Goal: Task Accomplishment & Management: Manage account settings

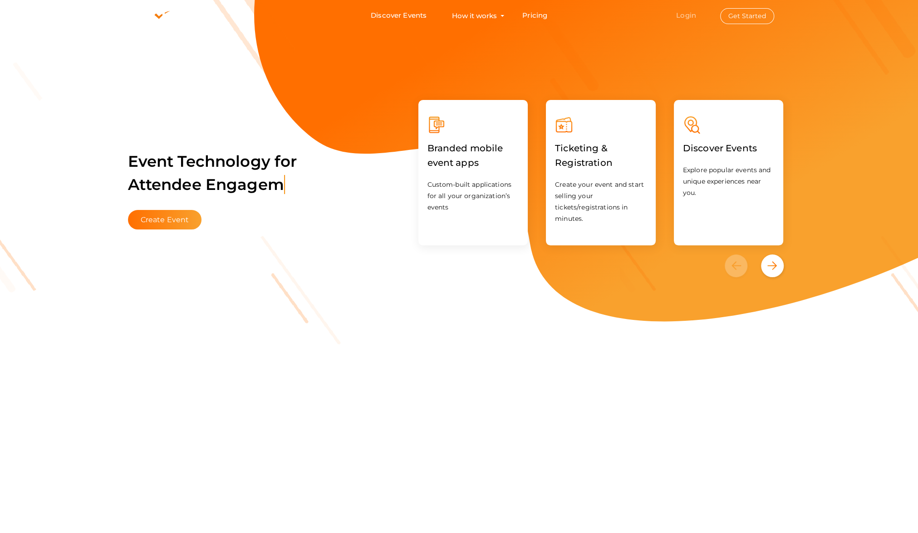
click at [696, 15] on link "Login" at bounding box center [686, 15] width 20 height 9
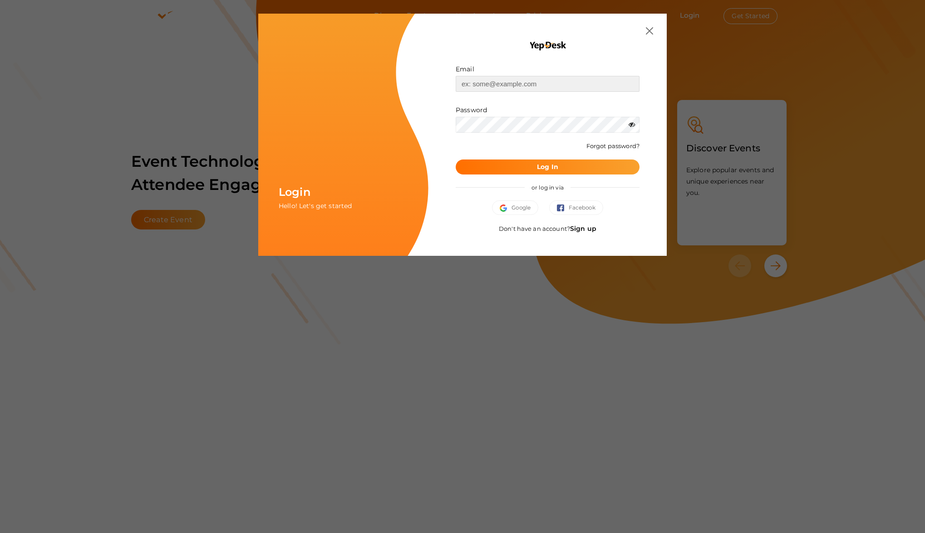
type input "[EMAIL_ADDRESS][DOMAIN_NAME]"
click at [572, 168] on button "Log In" at bounding box center [548, 166] width 184 height 15
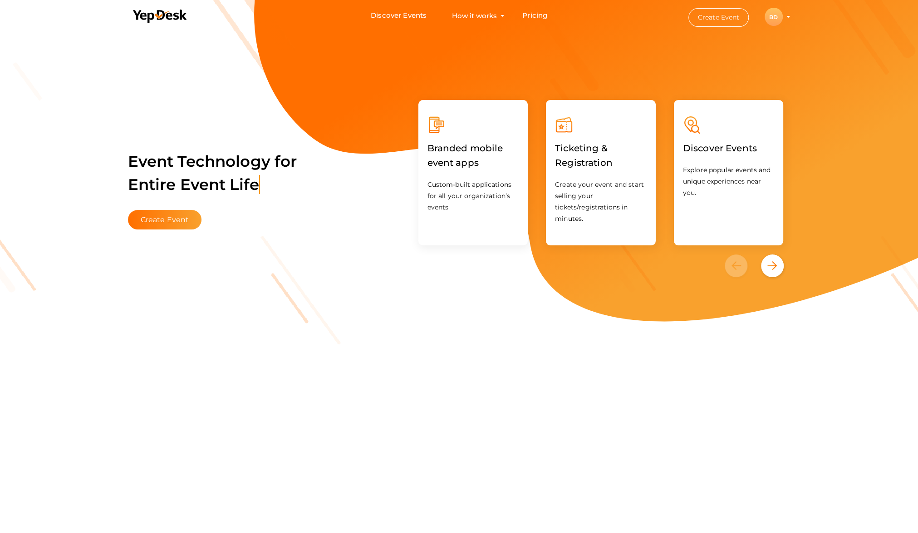
click at [790, 15] on li "Create Event BD BD Ben Dorman admin@centreoftheuniverse.org Personal Profile My…" at bounding box center [732, 16] width 122 height 33
click at [787, 18] on li "Create Event BD BD Ben Dorman admin@centreoftheuniverse.org Personal Profile My…" at bounding box center [732, 16] width 122 height 33
click at [767, 18] on div "BD" at bounding box center [774, 17] width 18 height 18
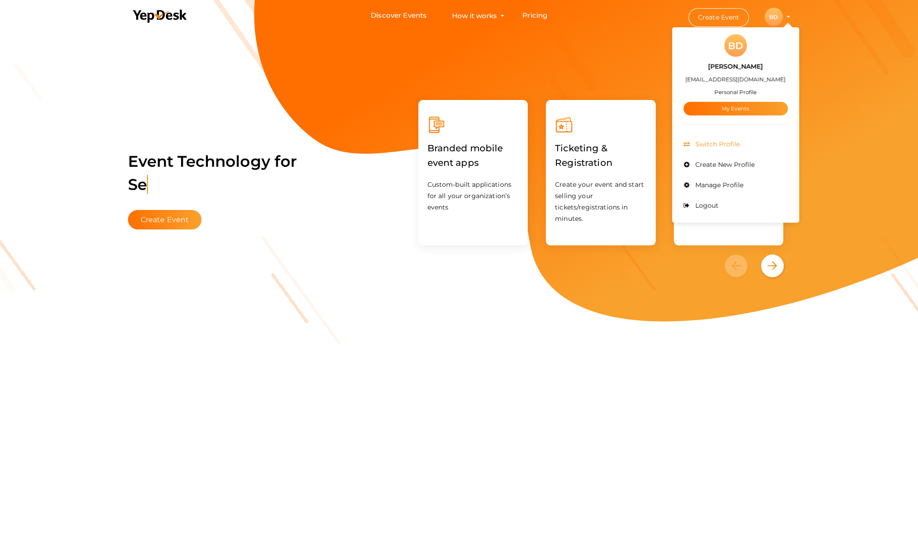
click at [723, 143] on span "Switch Profile" at bounding box center [716, 144] width 47 height 8
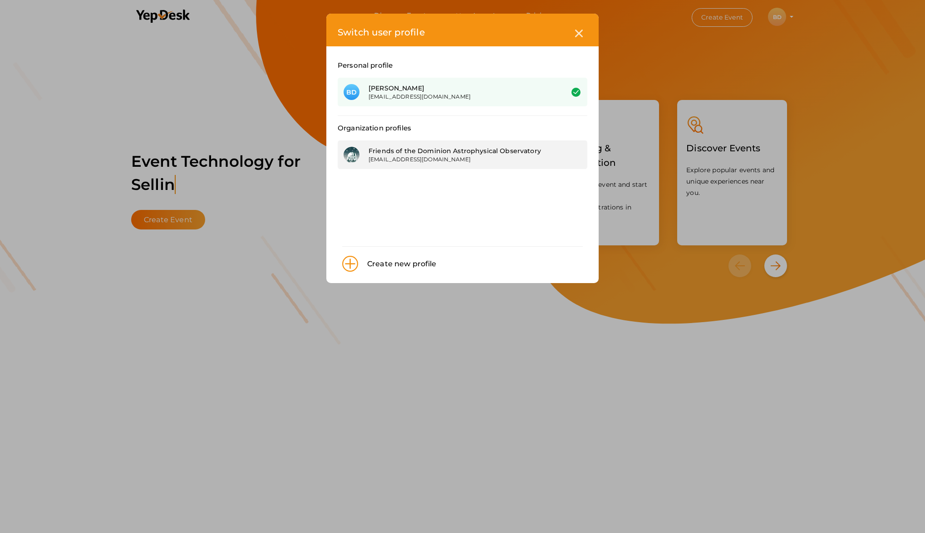
click at [417, 158] on div "[EMAIL_ADDRESS][DOMAIN_NAME]" at bounding box center [459, 159] width 181 height 8
click at [582, 35] on icon at bounding box center [579, 34] width 8 height 8
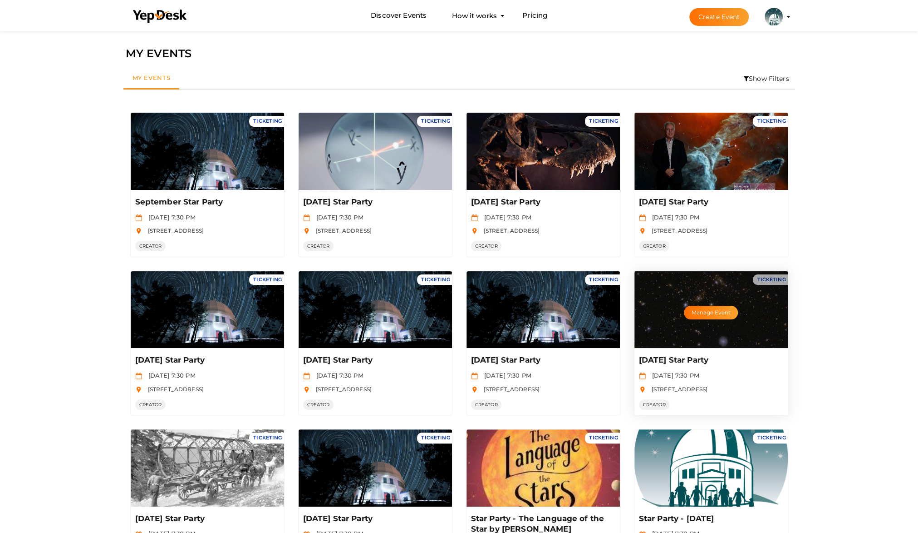
click at [696, 332] on div "Manage Event" at bounding box center [711, 309] width 153 height 77
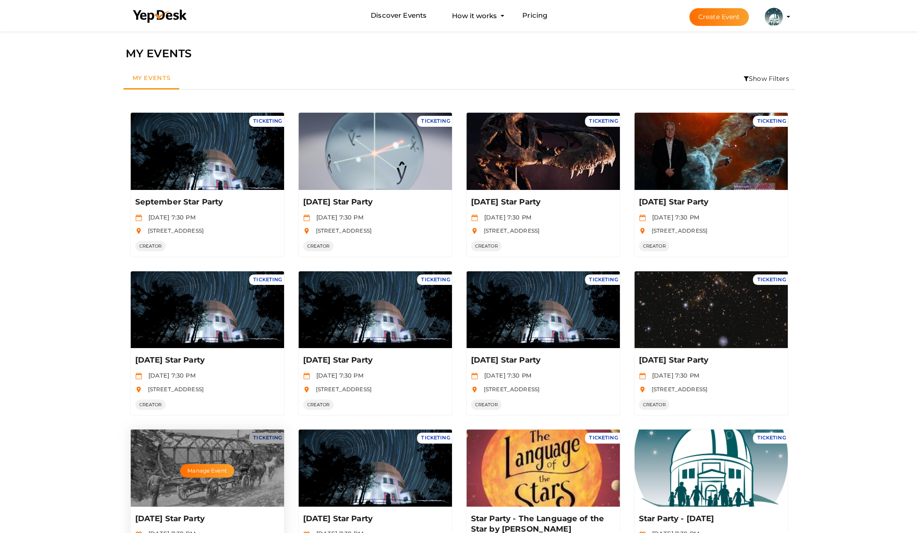
click at [195, 461] on div "Manage Event" at bounding box center [207, 467] width 153 height 77
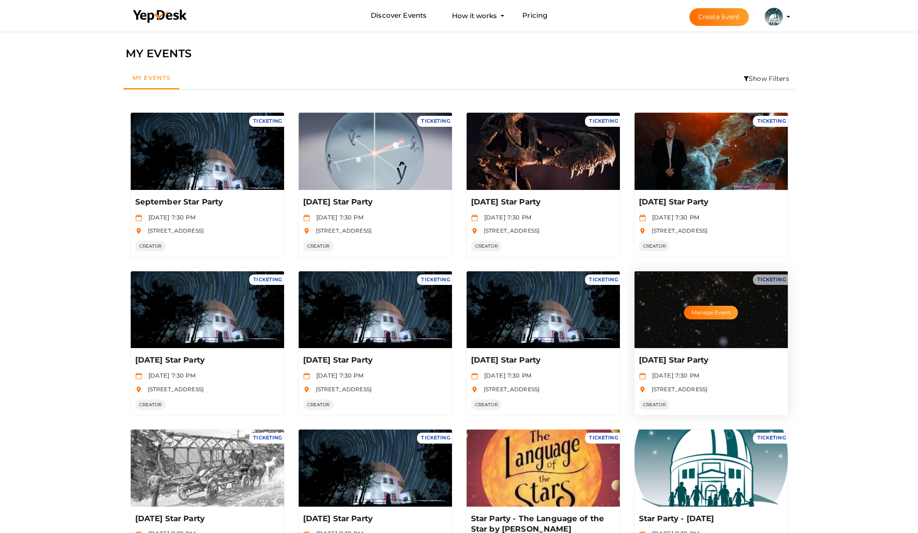
click at [718, 330] on div "Manage Event" at bounding box center [711, 309] width 153 height 77
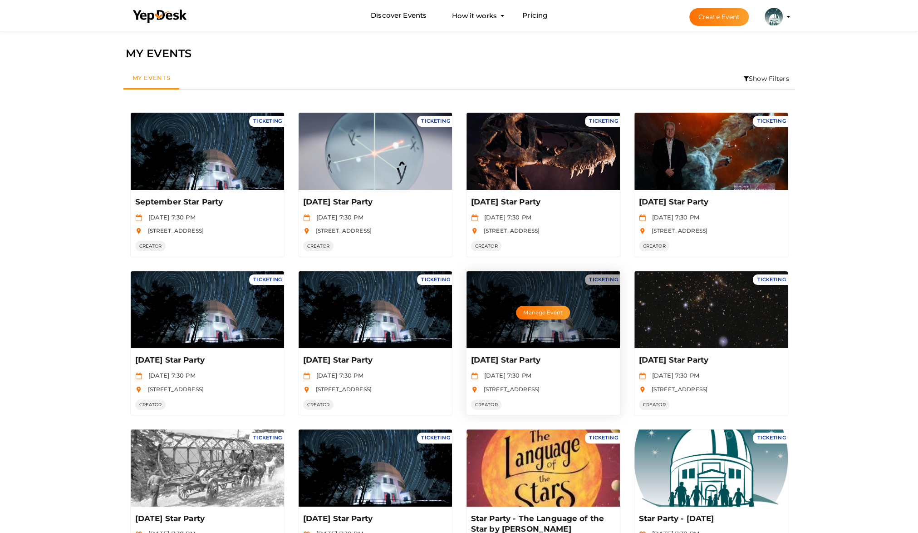
click at [519, 364] on p "July 26th Star Party" at bounding box center [542, 360] width 142 height 11
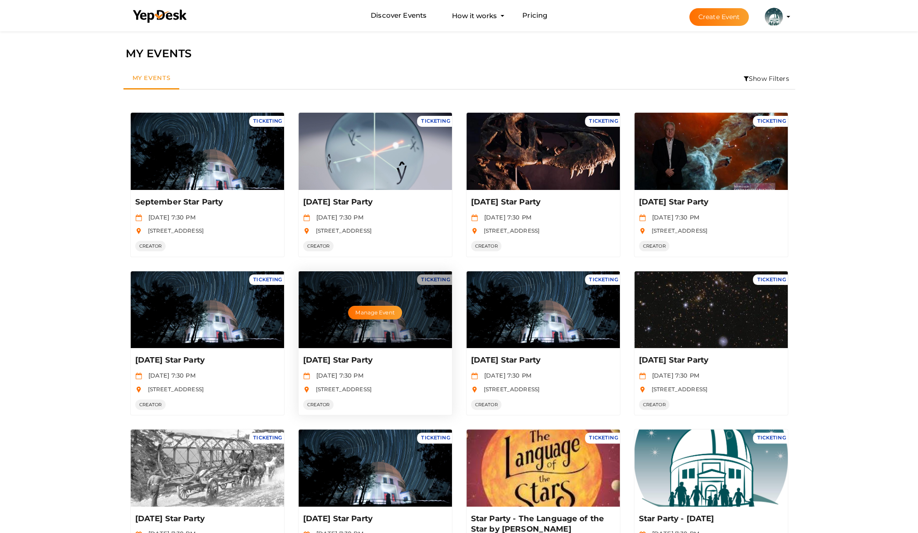
click at [390, 324] on div "Manage Event" at bounding box center [375, 309] width 153 height 77
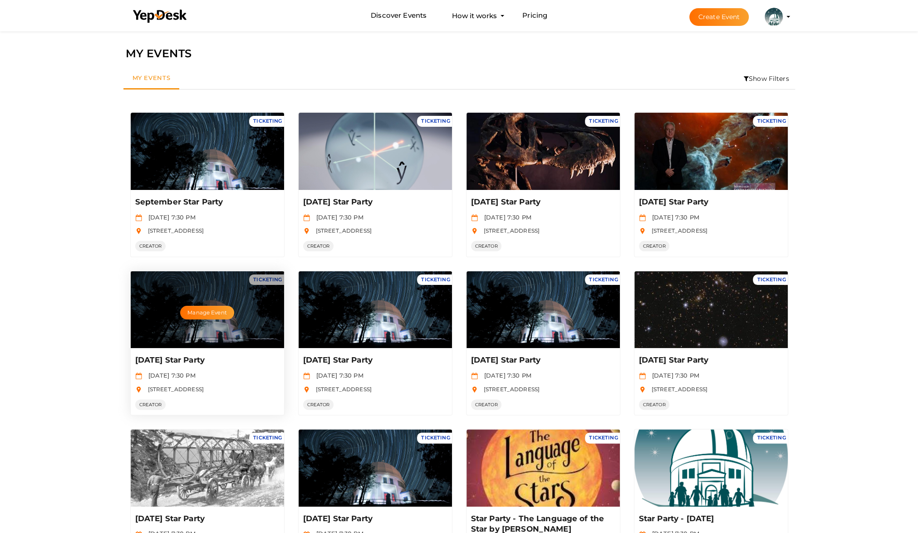
click at [197, 338] on div "Manage Event" at bounding box center [207, 309] width 153 height 77
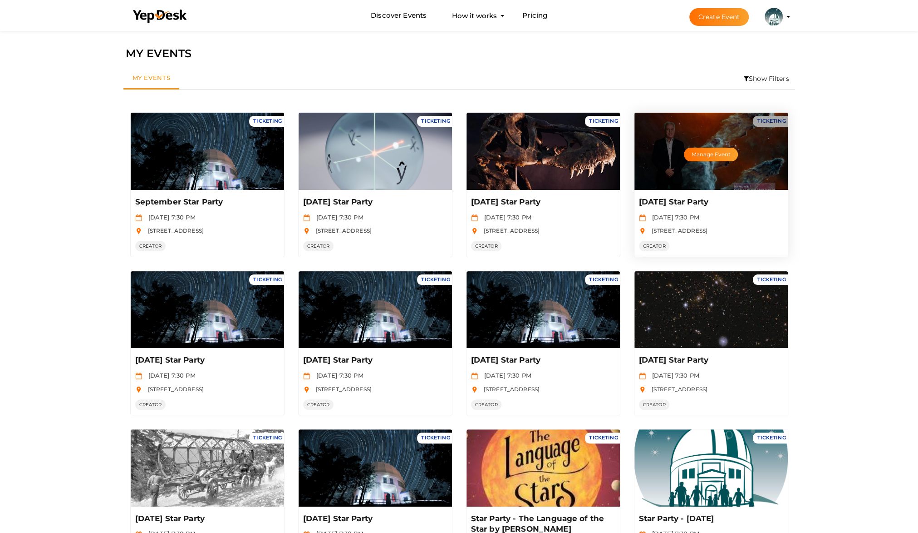
click at [696, 138] on div "Manage Event" at bounding box center [711, 151] width 153 height 77
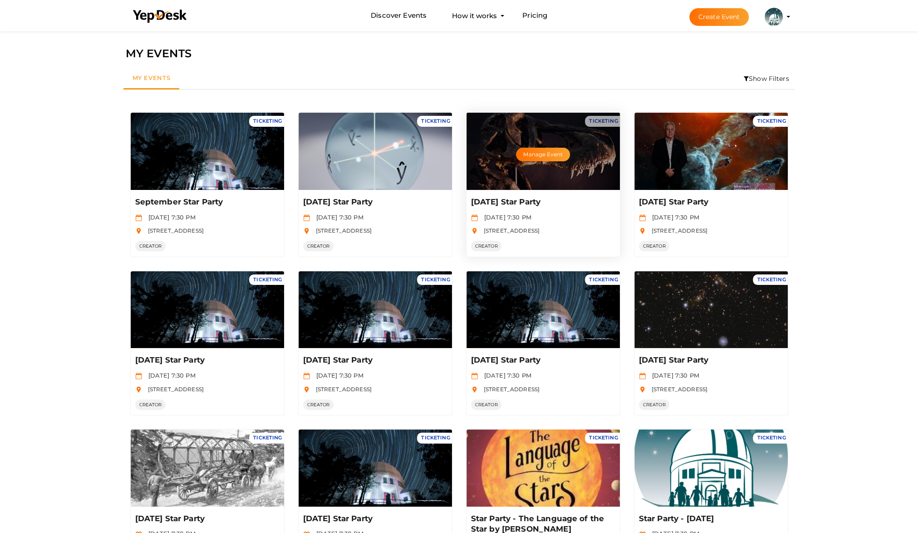
click at [514, 168] on div "Manage Event" at bounding box center [543, 151] width 153 height 77
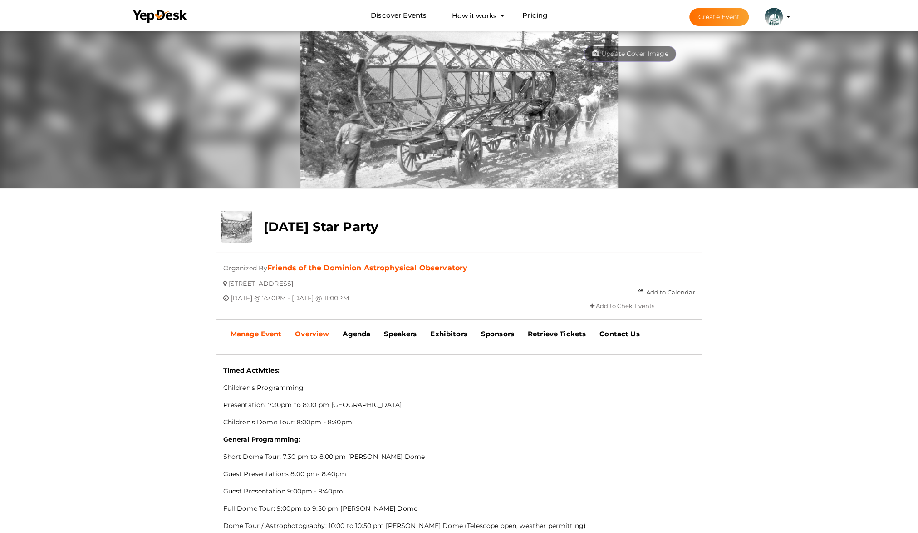
click at [261, 337] on b "Manage Event" at bounding box center [256, 333] width 51 height 9
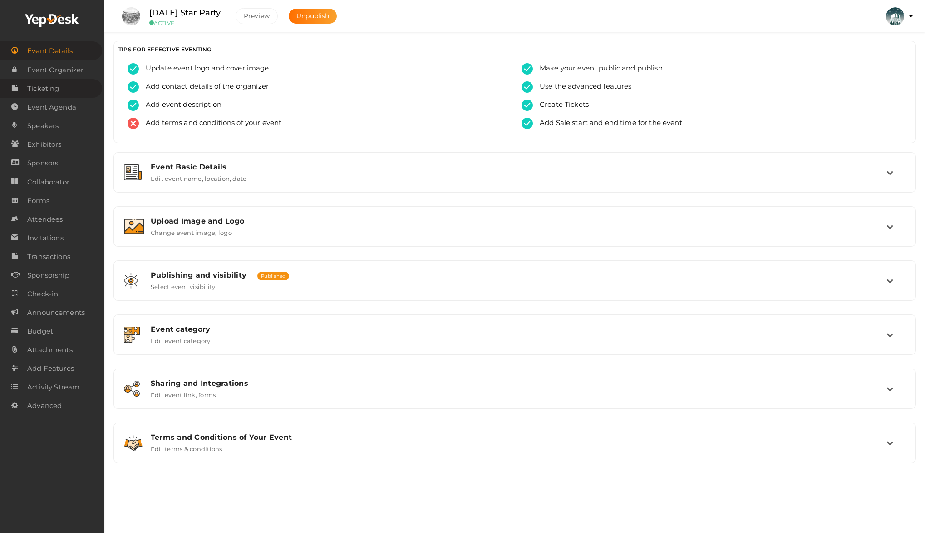
click at [50, 89] on span "Ticketing" at bounding box center [43, 88] width 32 height 18
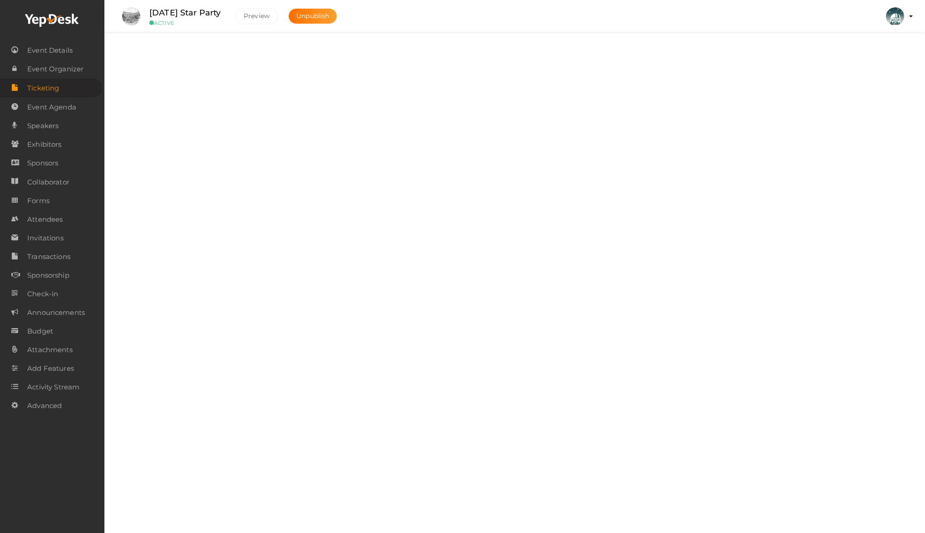
click at [156, 52] on div "Tickets" at bounding box center [519, 55] width 736 height 9
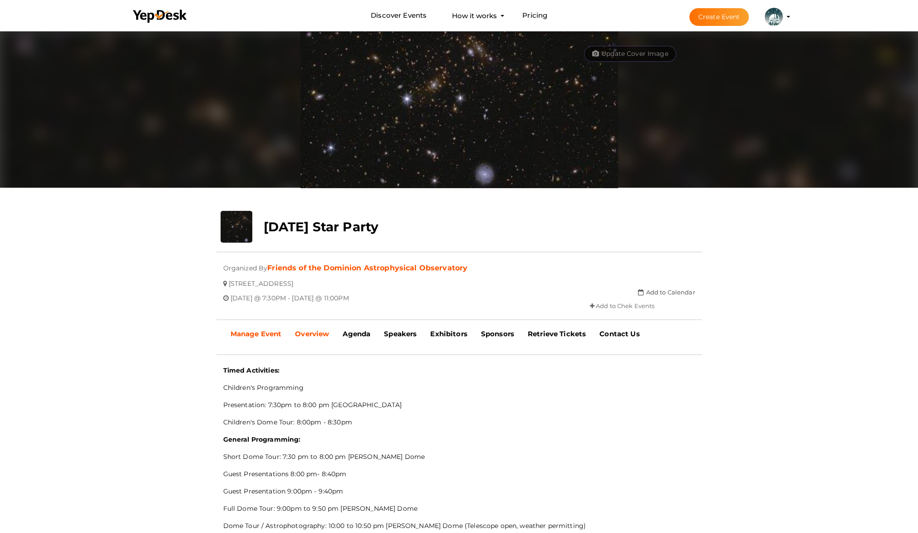
click at [257, 331] on b "Manage Event" at bounding box center [256, 333] width 51 height 9
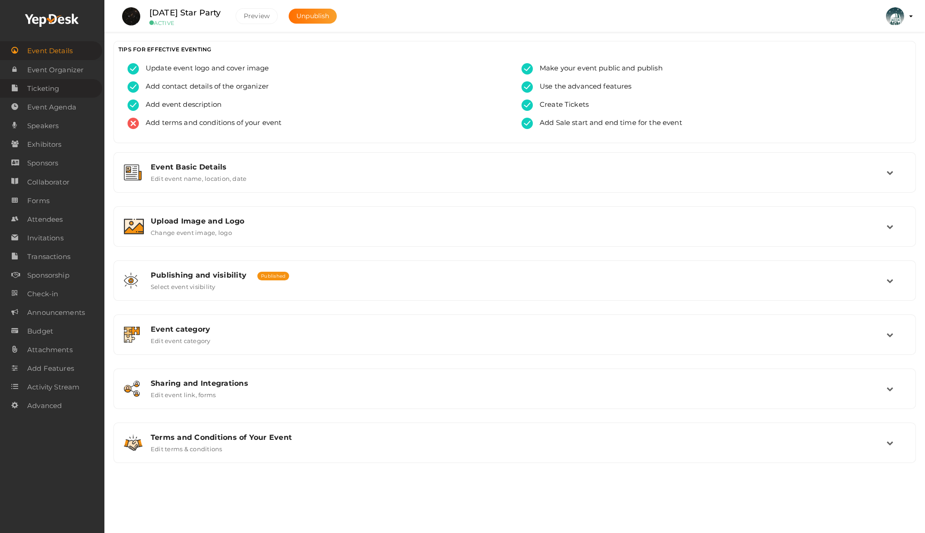
click at [53, 93] on span "Ticketing" at bounding box center [43, 88] width 32 height 18
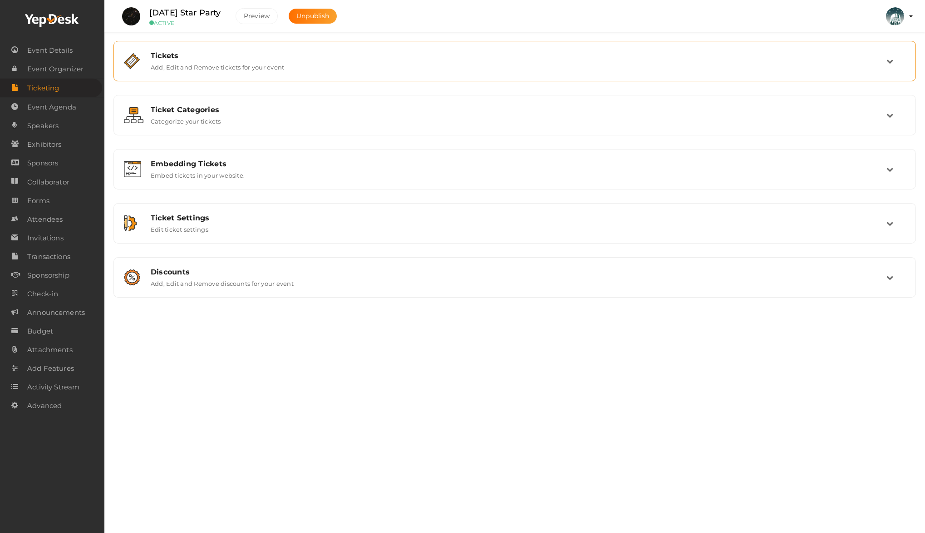
click at [201, 61] on label "Add, Edit and Remove tickets for your event" at bounding box center [217, 65] width 133 height 11
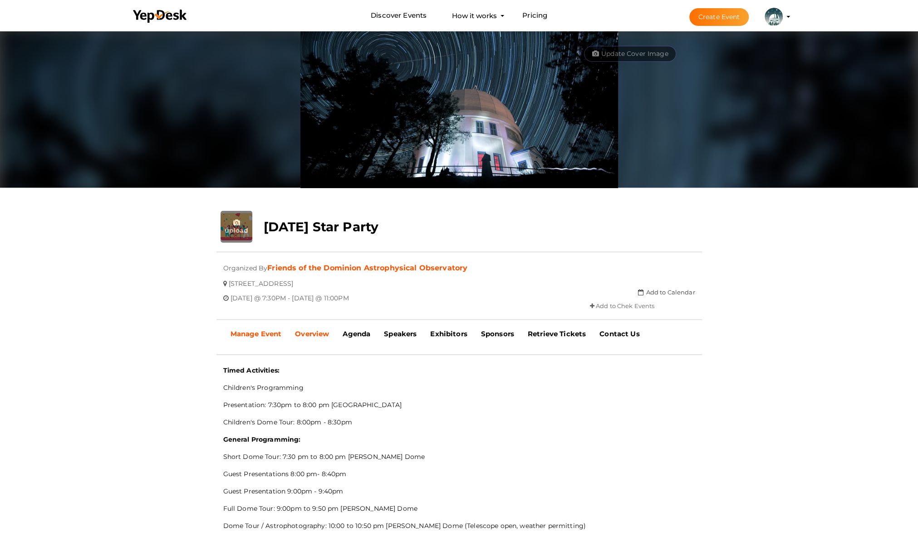
click at [264, 332] on b "Manage Event" at bounding box center [256, 333] width 51 height 9
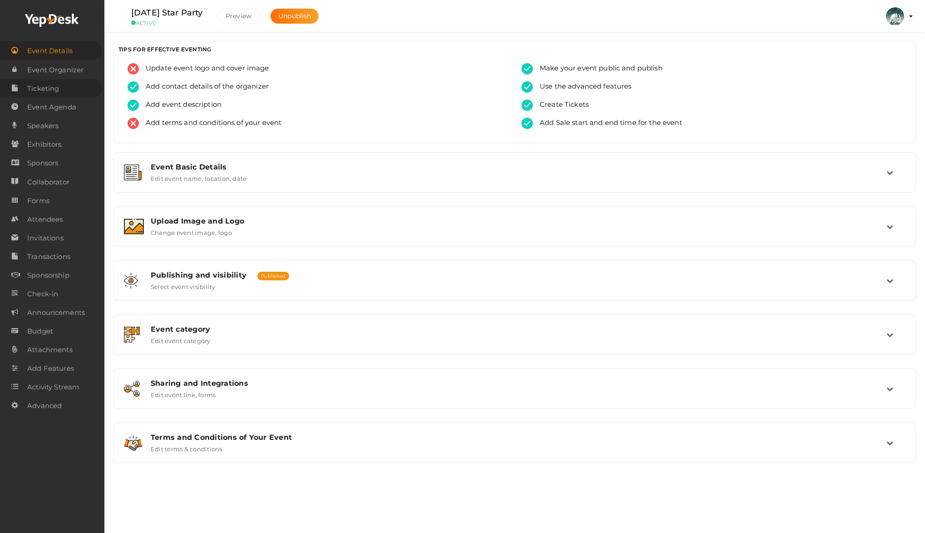
click at [44, 86] on span "Ticketing" at bounding box center [43, 88] width 32 height 18
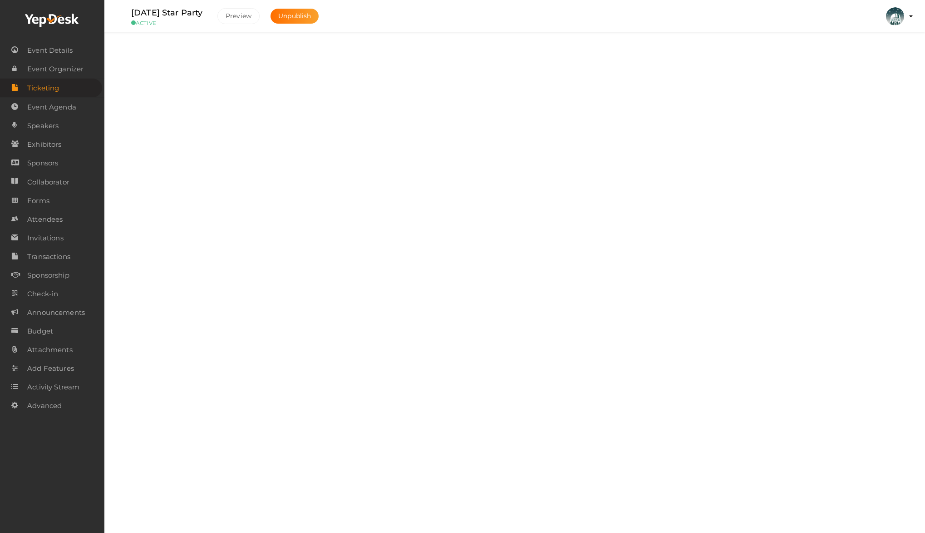
click at [216, 67] on label "Add, Edit and Remove tickets for your event" at bounding box center [217, 65] width 133 height 11
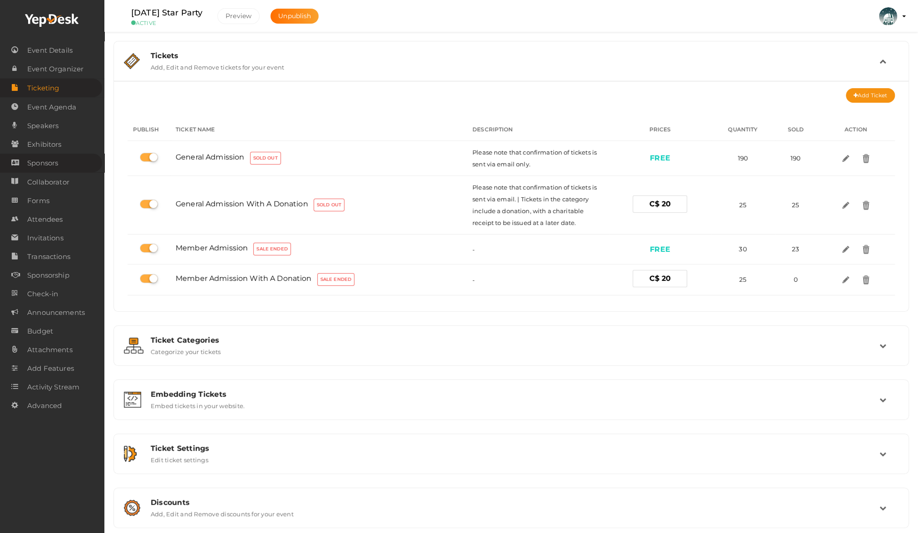
click at [118, 64] on link "Tickets Add, Edit and Remove tickets for your event" at bounding box center [511, 68] width 786 height 9
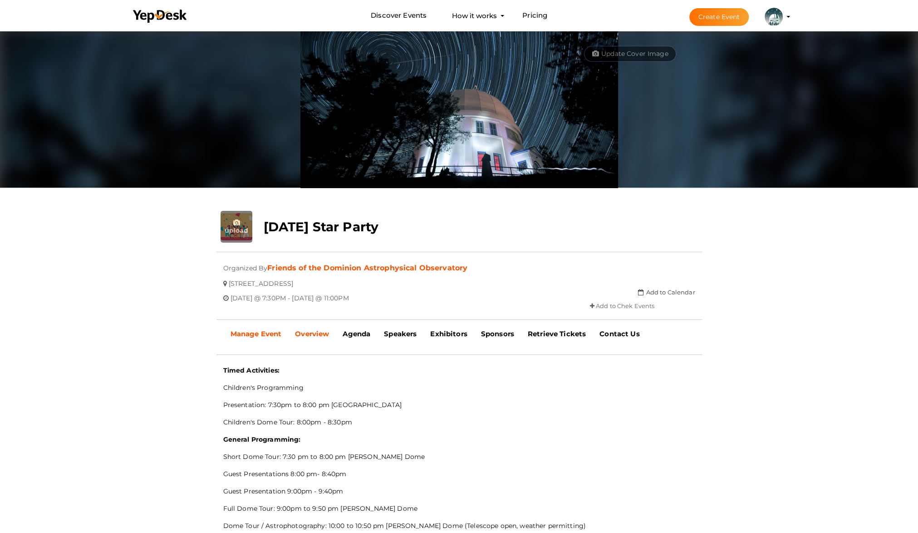
click at [245, 336] on b "Manage Event" at bounding box center [256, 333] width 51 height 9
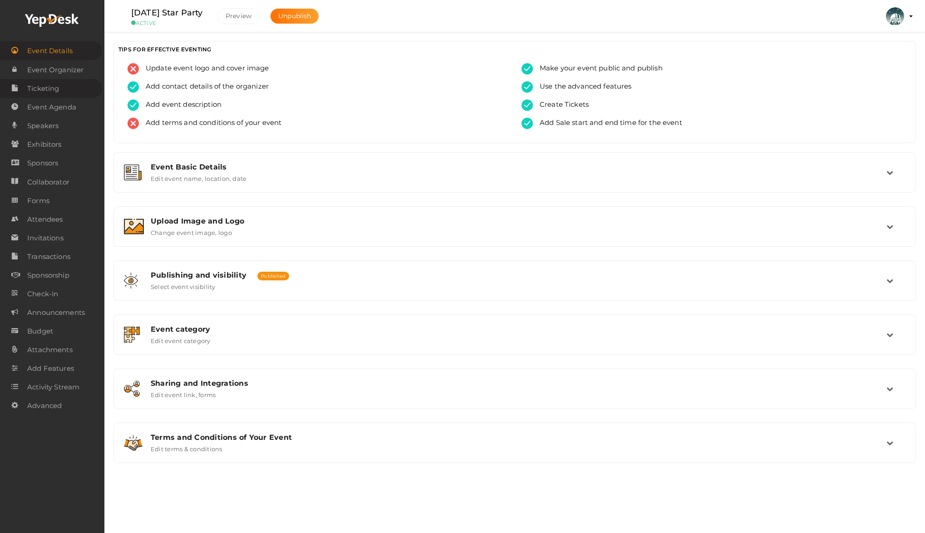
click at [51, 94] on span "Ticketing" at bounding box center [43, 88] width 32 height 18
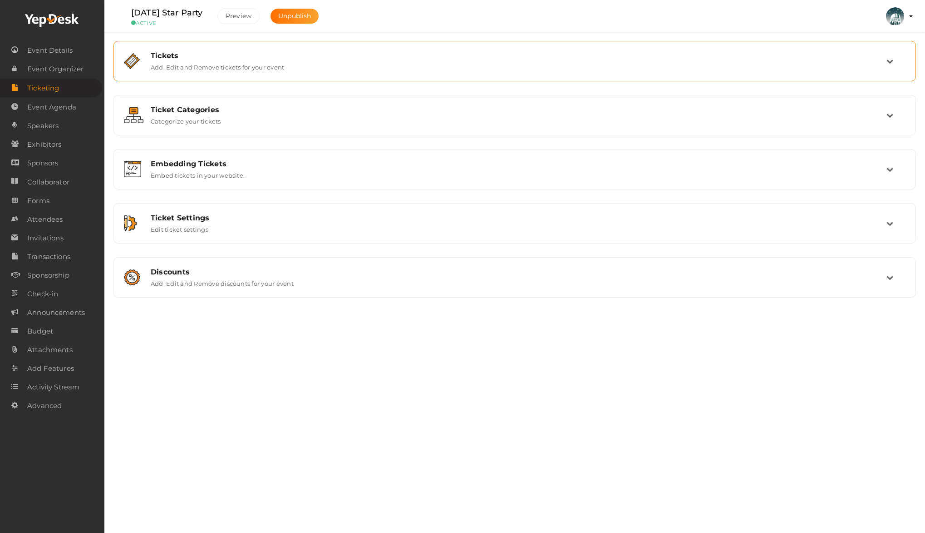
click at [149, 57] on div "Tickets Add, Edit and Remove tickets for your event" at bounding box center [515, 61] width 743 height 20
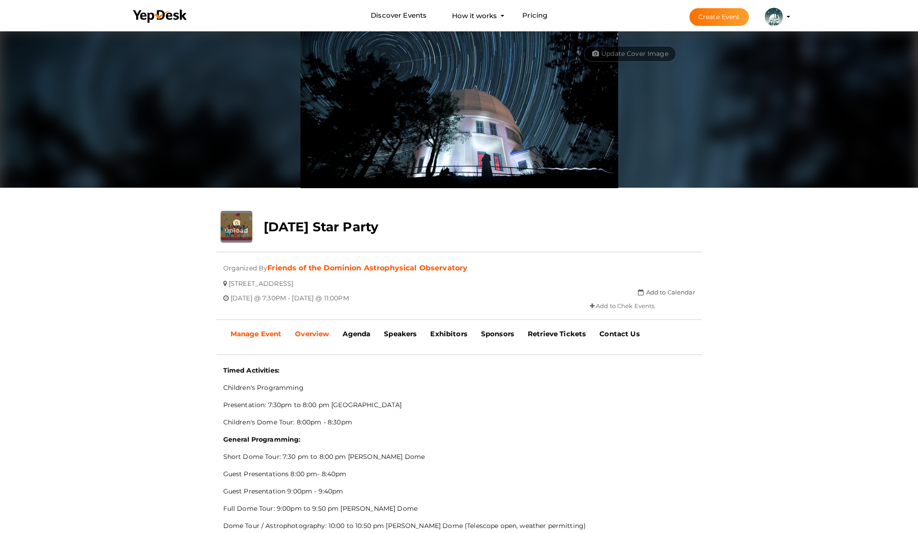
click at [268, 335] on b "Manage Event" at bounding box center [256, 333] width 51 height 9
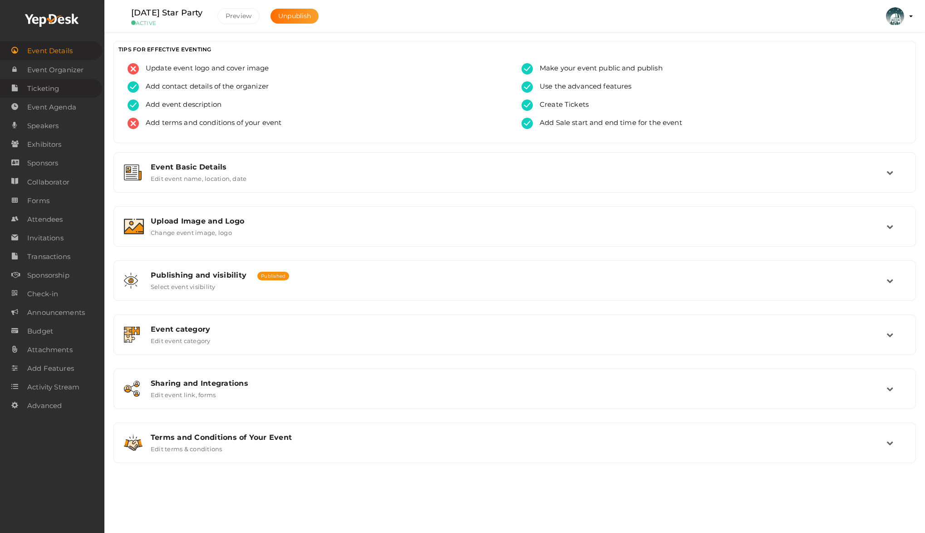
click at [63, 85] on link "Ticketing" at bounding box center [51, 88] width 102 height 19
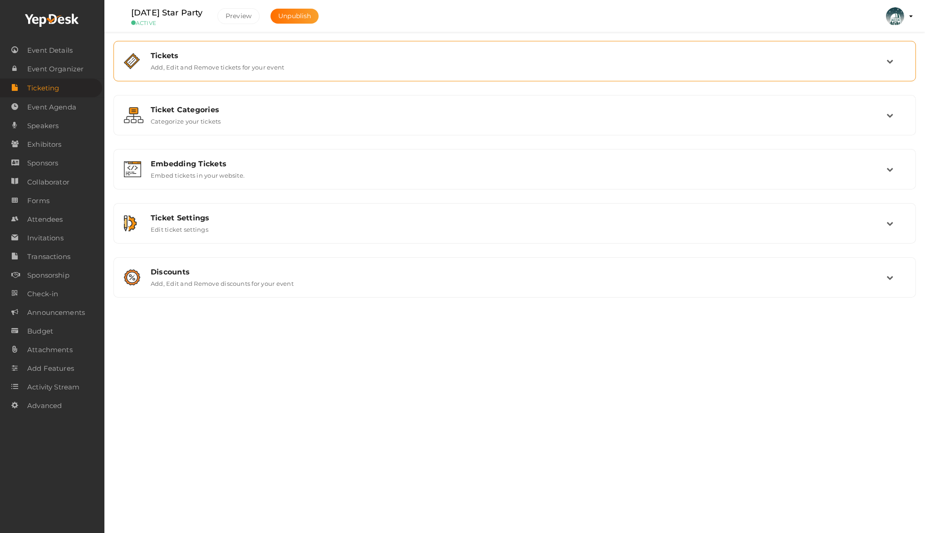
click at [223, 70] on div "Tickets Add, Edit and Remove tickets for your event" at bounding box center [514, 61] width 793 height 30
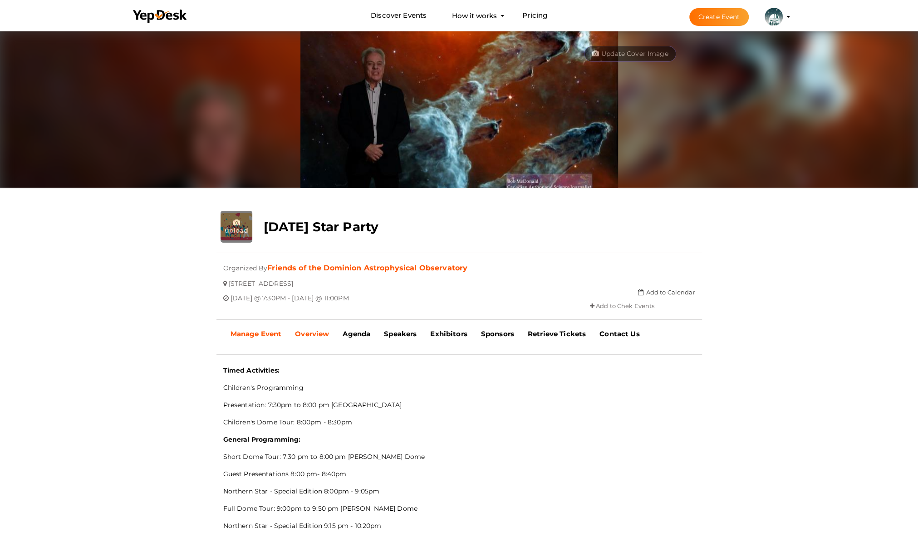
click at [265, 340] on link "Manage Event" at bounding box center [256, 333] width 65 height 23
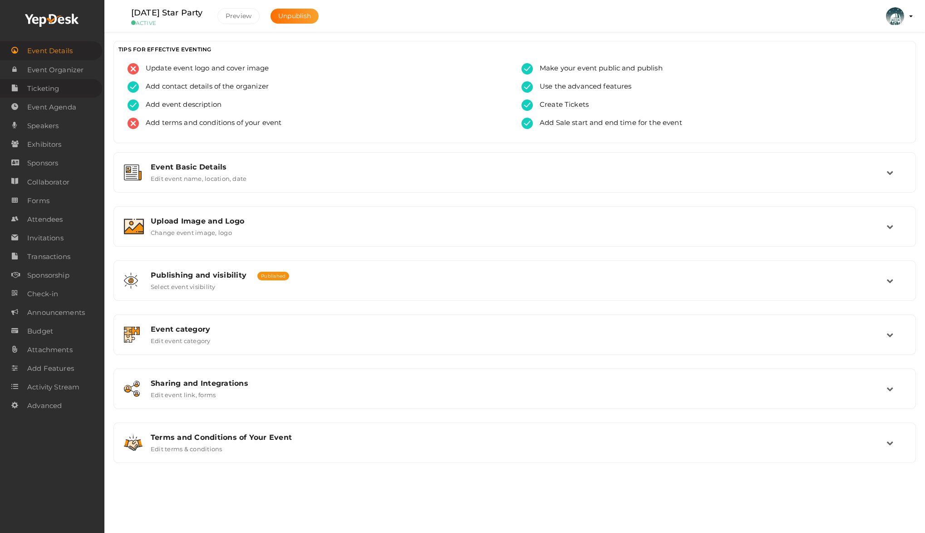
click at [48, 85] on span "Ticketing" at bounding box center [43, 88] width 32 height 18
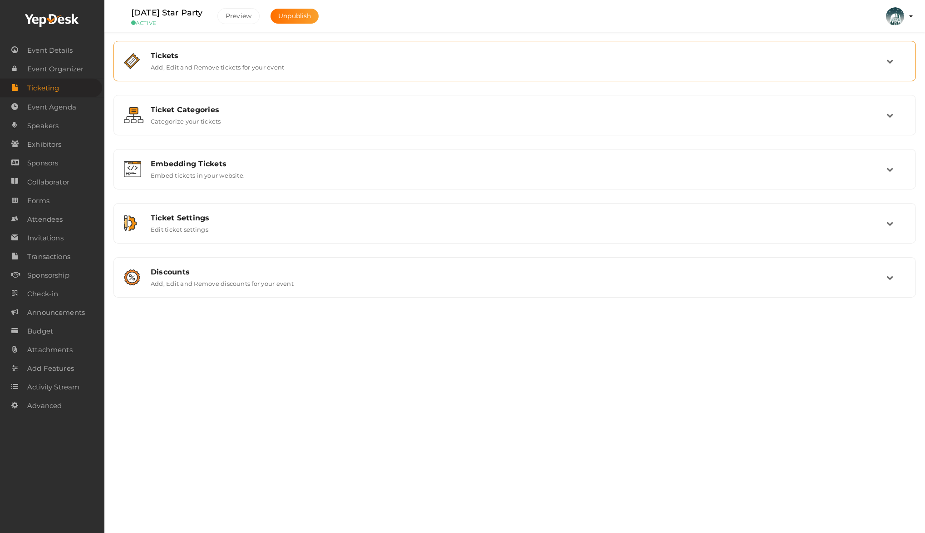
click at [143, 65] on div at bounding box center [134, 61] width 20 height 16
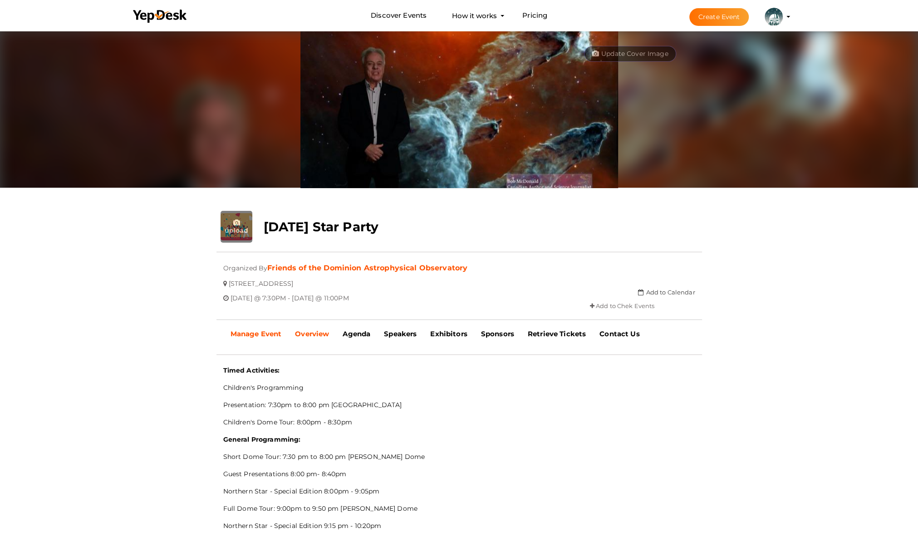
click at [252, 335] on b "Manage Event" at bounding box center [256, 333] width 51 height 9
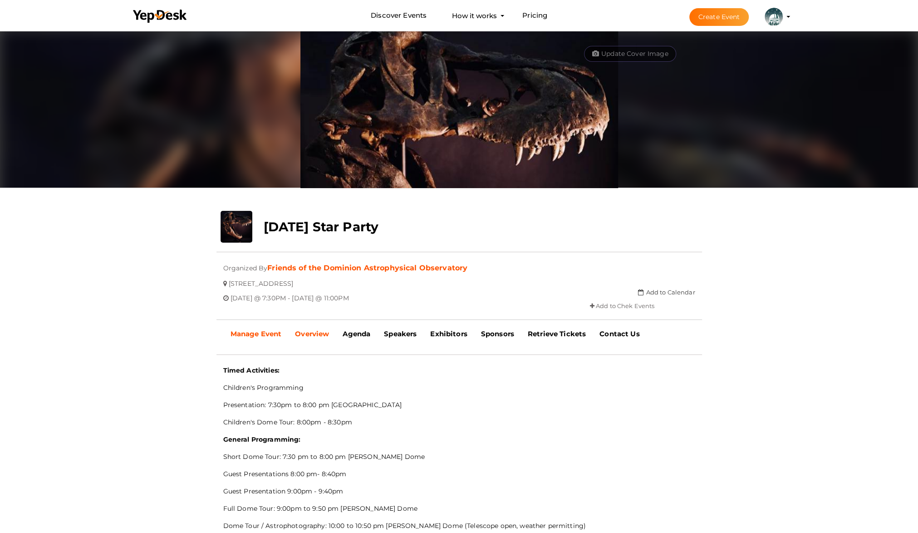
click at [242, 336] on b "Manage Event" at bounding box center [256, 333] width 51 height 9
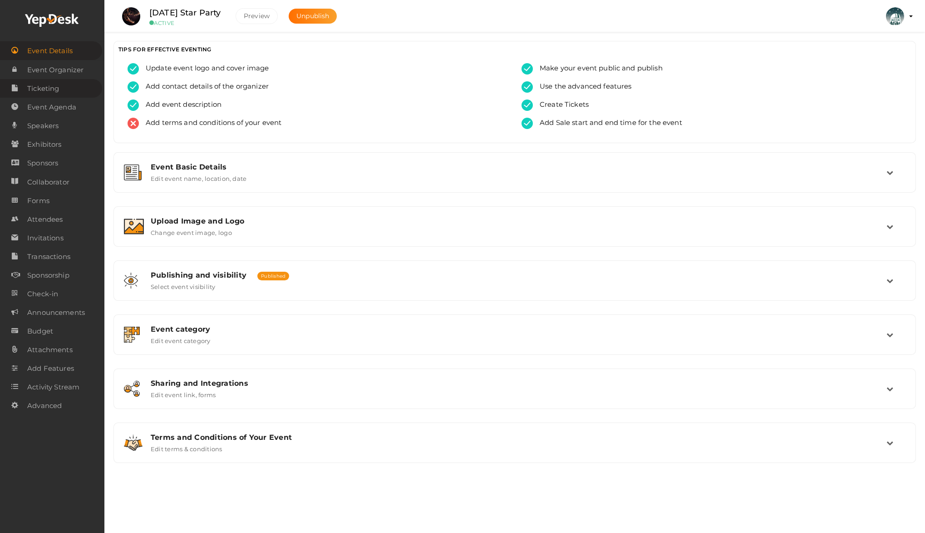
click at [46, 87] on span "Ticketing" at bounding box center [43, 88] width 32 height 18
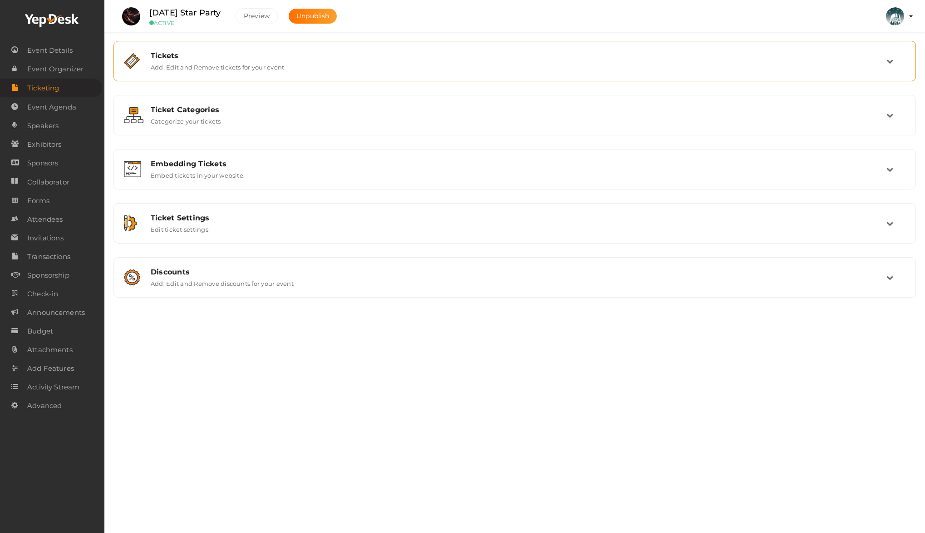
click at [244, 71] on div "Tickets Add, Edit and Remove tickets for your event" at bounding box center [514, 61] width 793 height 30
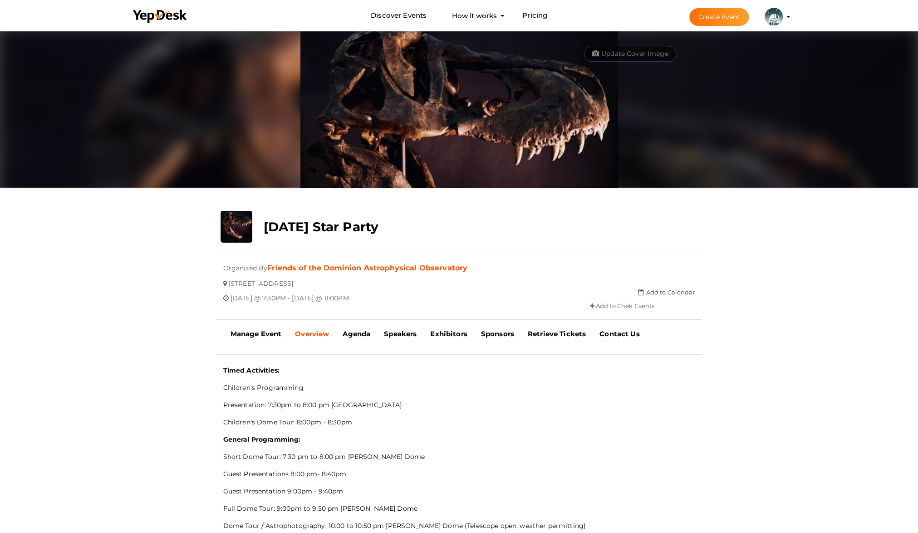
click at [721, 19] on button "Create Event" at bounding box center [720, 17] width 60 height 18
click at [789, 19] on li "Create Event Friends of the [GEOGRAPHIC_DATA] [EMAIL_ADDRESS][DOMAIN_NAME] Orga…" at bounding box center [731, 16] width 121 height 33
click at [784, 20] on button "Friends of the Dominion Astrophysical Observatory [EMAIL_ADDRESS][DOMAIN_NAME] …" at bounding box center [774, 16] width 24 height 19
click at [775, 14] on img at bounding box center [774, 17] width 18 height 18
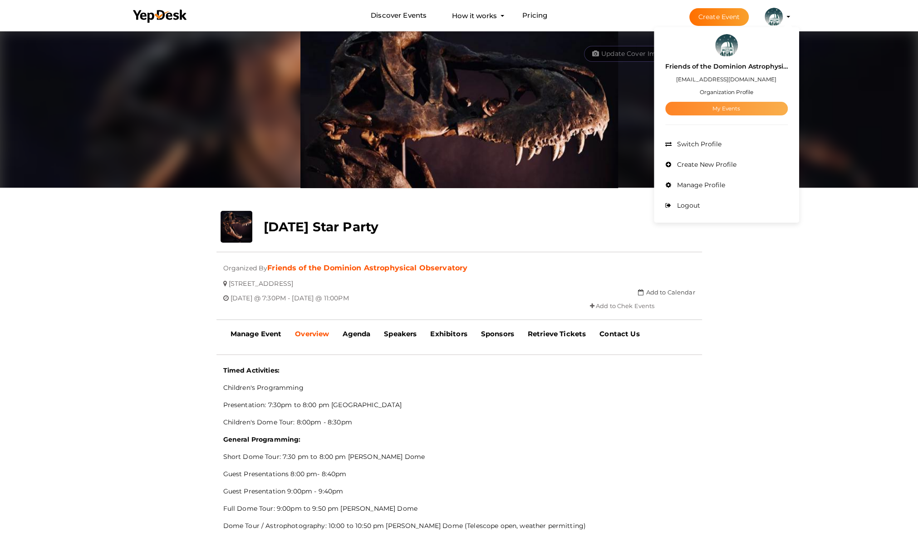
click at [720, 109] on link "My Events" at bounding box center [727, 109] width 123 height 14
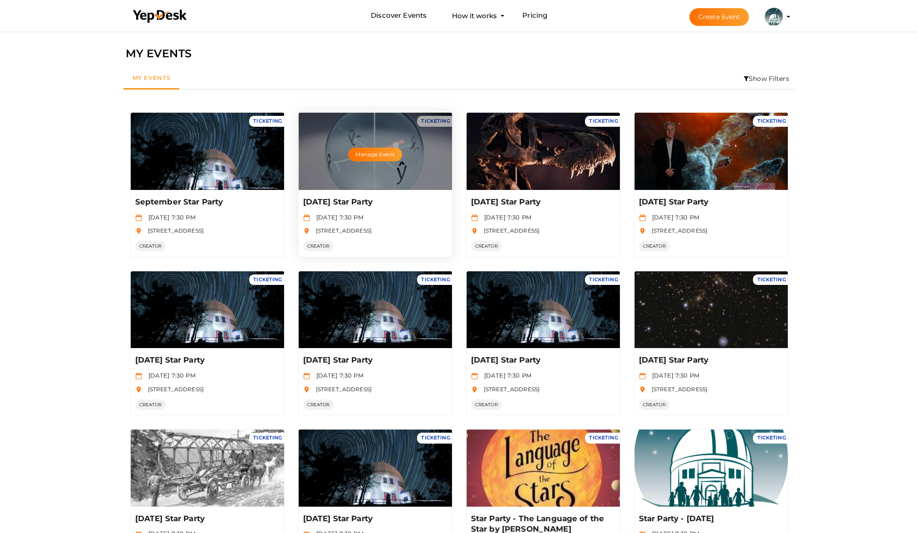
click at [379, 163] on div "Manage Event" at bounding box center [375, 151] width 153 height 77
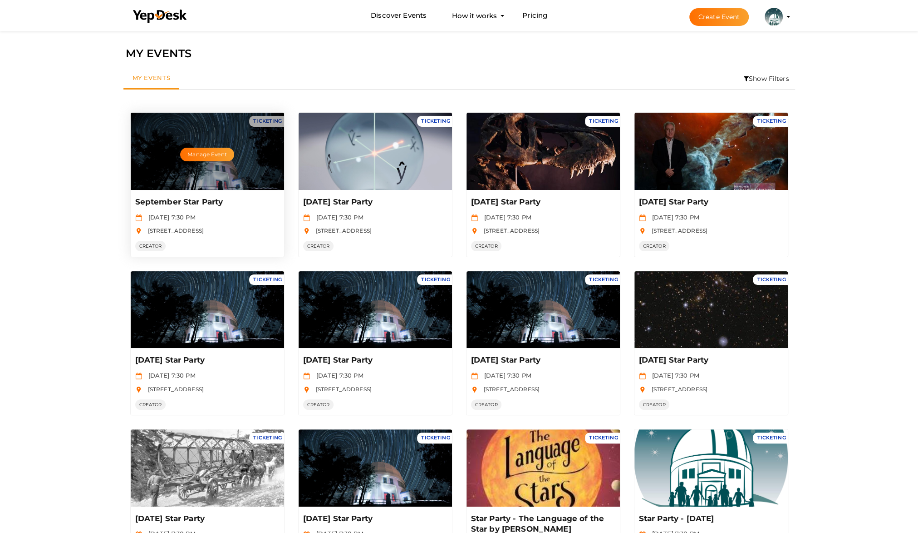
click at [156, 155] on div "Manage Event" at bounding box center [207, 151] width 153 height 77
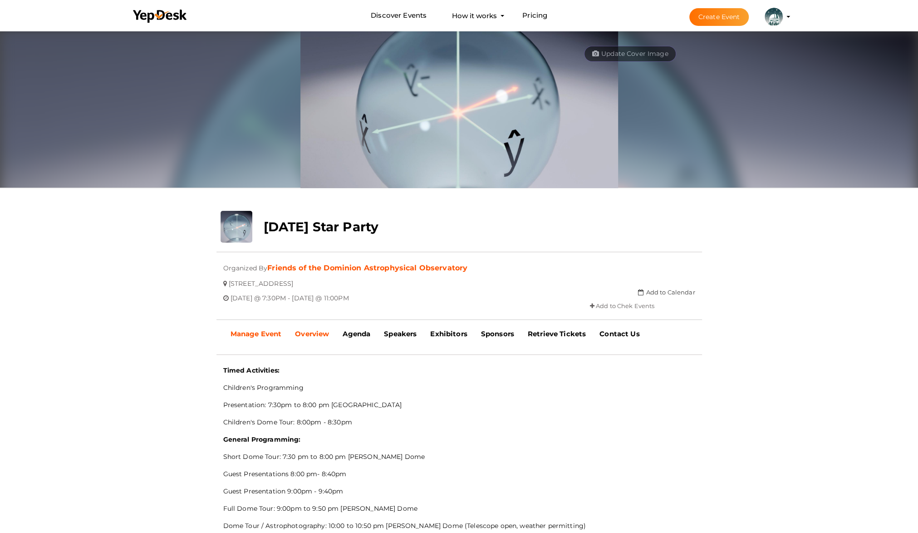
click at [273, 326] on link "Manage Event" at bounding box center [256, 333] width 65 height 23
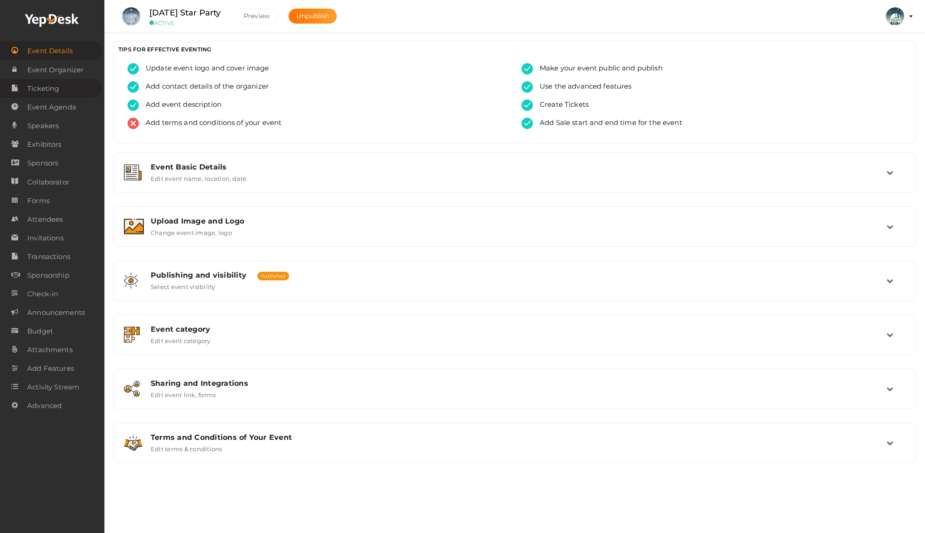
click at [49, 87] on span "Ticketing" at bounding box center [43, 88] width 32 height 18
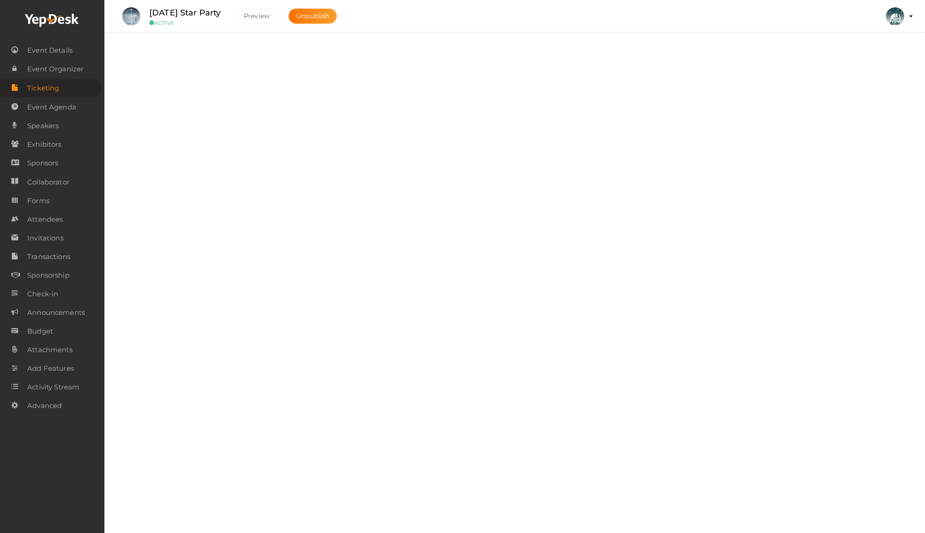
click at [174, 67] on label "Add, Edit and Remove tickets for your event" at bounding box center [217, 65] width 133 height 11
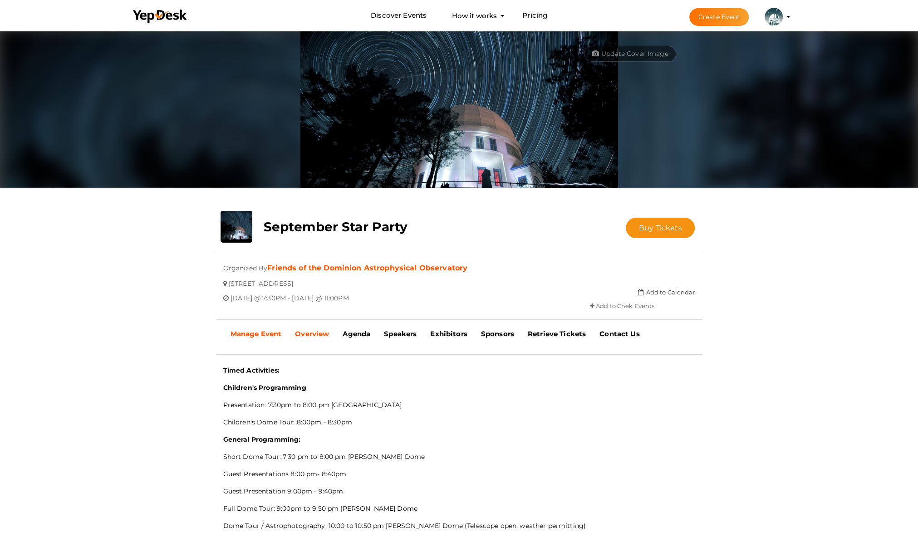
click at [268, 336] on b "Manage Event" at bounding box center [256, 333] width 51 height 9
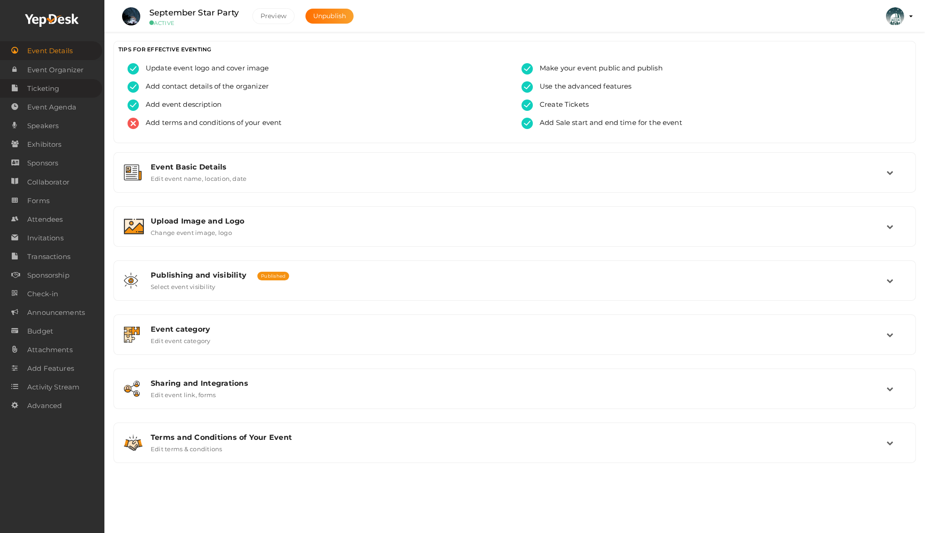
click at [49, 88] on span "Ticketing" at bounding box center [43, 88] width 32 height 18
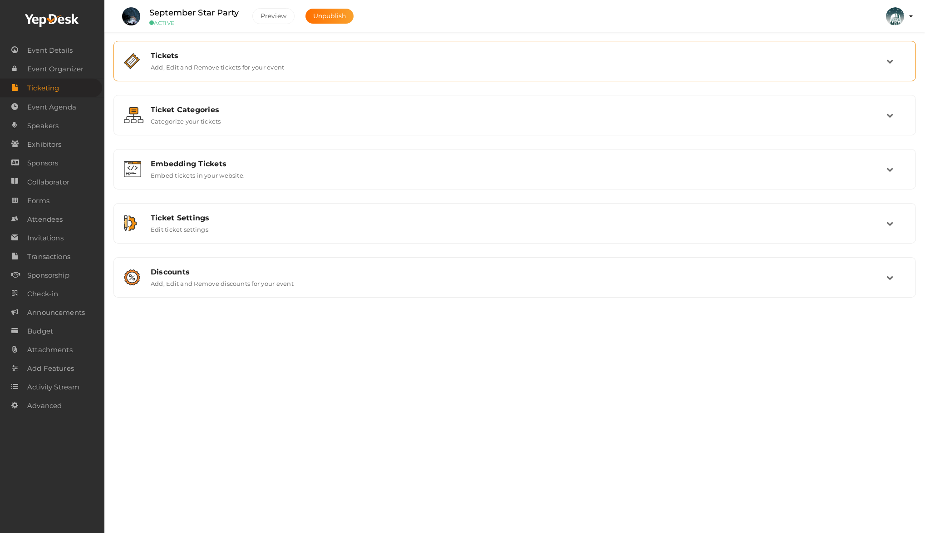
click at [164, 63] on label "Add, Edit and Remove tickets for your event" at bounding box center [217, 65] width 133 height 11
